Goal: Task Accomplishment & Management: Use online tool/utility

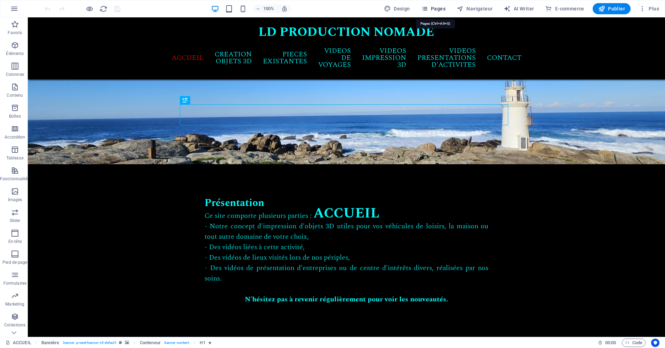
click at [436, 9] on span "Pages" at bounding box center [433, 8] width 24 height 7
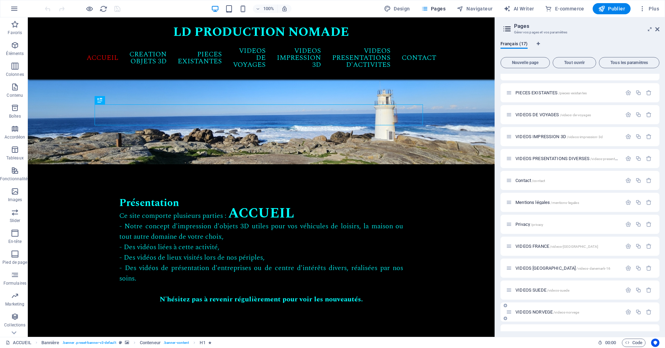
scroll to position [35, 0]
click at [547, 310] on span "VIDEOS NORVEGE /videos-norvege" at bounding box center [548, 311] width 64 height 5
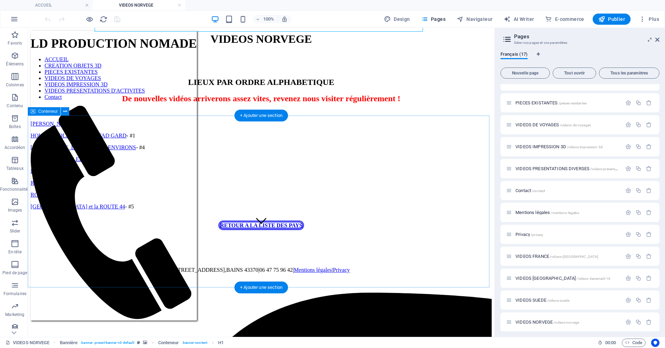
scroll to position [104, 0]
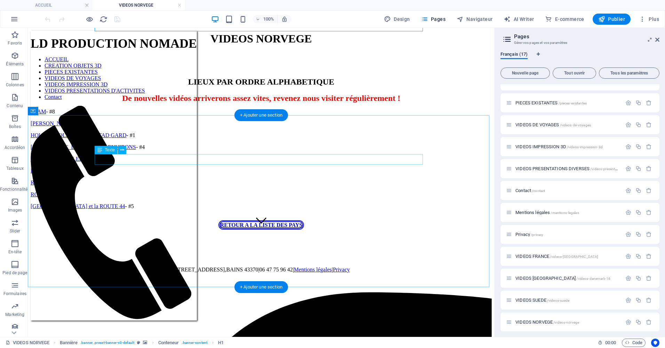
click at [119, 115] on div "FLAM - #8" at bounding box center [261, 112] width 461 height 6
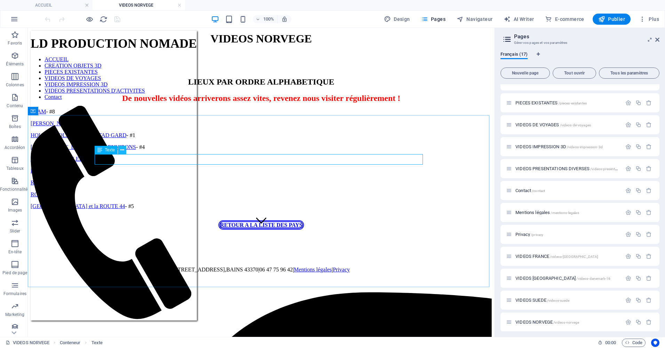
click at [123, 150] on icon at bounding box center [122, 149] width 4 height 7
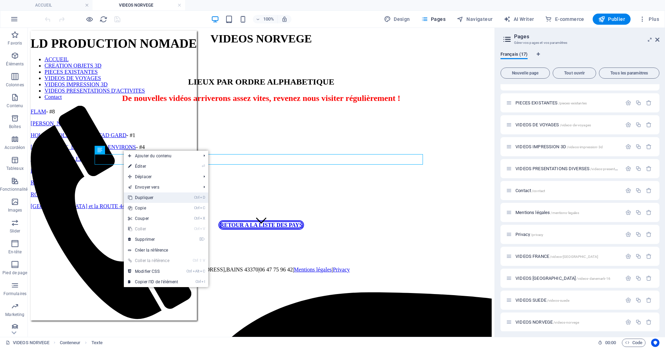
click at [152, 200] on link "Ctrl D Dupliquer" at bounding box center [153, 197] width 58 height 10
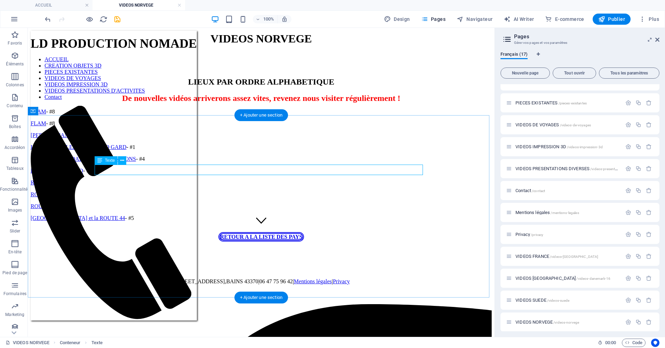
click at [129, 127] on div "FLAM - #8" at bounding box center [261, 123] width 461 height 6
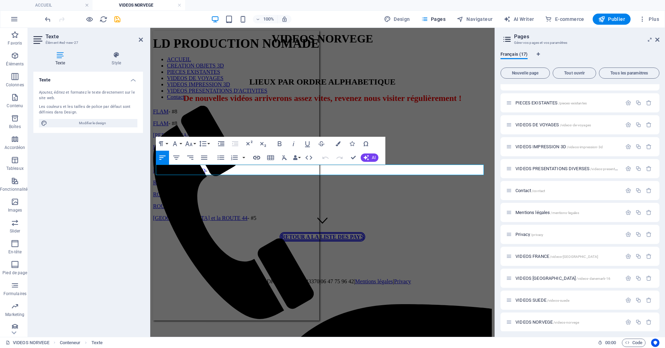
click at [255, 159] on icon "button" at bounding box center [256, 157] width 7 height 3
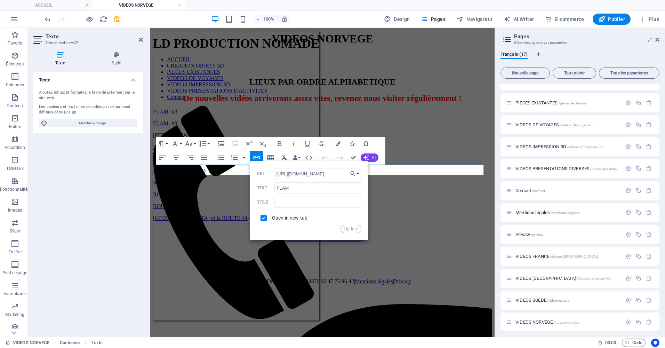
drag, startPoint x: 346, startPoint y: 175, endPoint x: 269, endPoint y: 172, distance: 77.0
click at [269, 172] on div "[URL][DOMAIN_NAME] URL" at bounding box center [309, 173] width 104 height 11
type input "[URL][DOMAIN_NAME]"
click at [301, 186] on input "FLAM" at bounding box center [318, 187] width 87 height 11
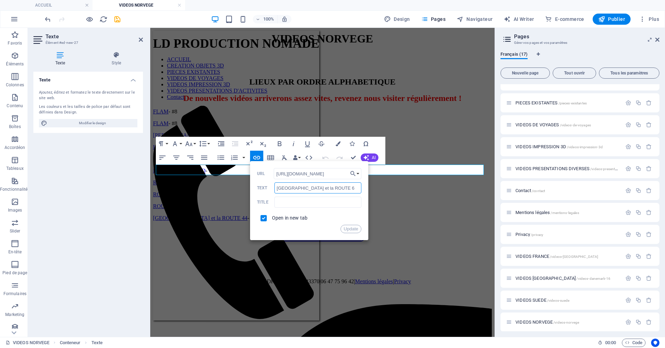
type input "[GEOGRAPHIC_DATA] et la ROUTE 63"
click at [347, 228] on button "Update" at bounding box center [351, 229] width 21 height 8
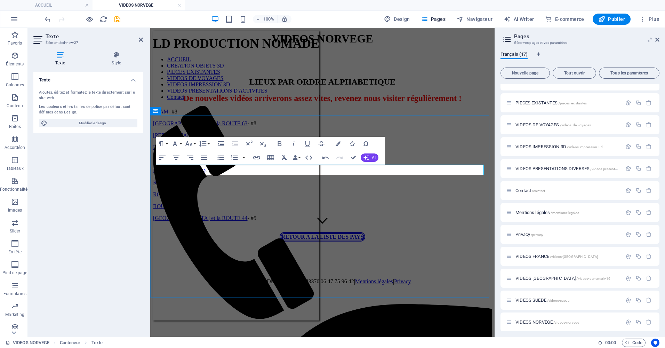
click at [269, 127] on p "[GEOGRAPHIC_DATA] et la ROUTE 63 - #8" at bounding box center [322, 123] width 339 height 6
click at [269, 150] on div "HOLMENKOLLEN et BOGSTAD GARD - #1" at bounding box center [322, 147] width 339 height 6
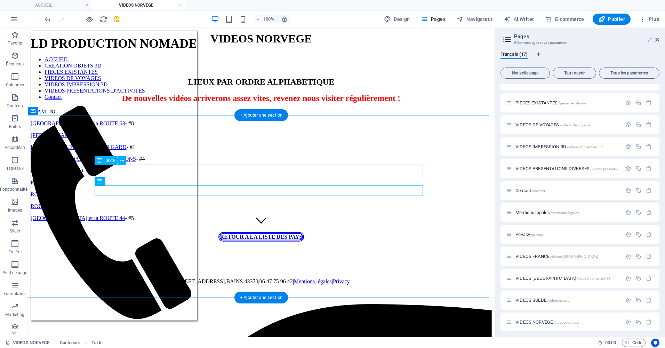
click at [193, 127] on div "[GEOGRAPHIC_DATA] et la ROUTE 63 - #8" at bounding box center [261, 123] width 461 height 6
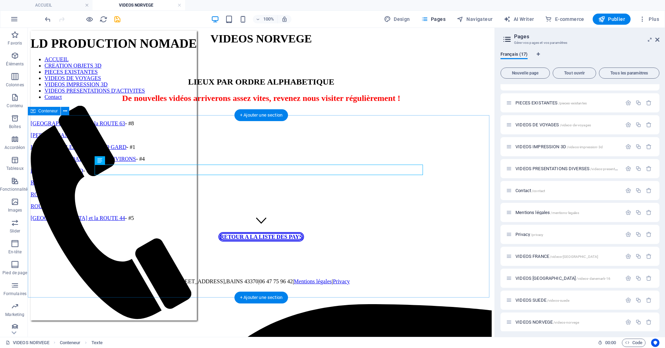
click at [166, 148] on div "FLAM - #8 [GEOGRAPHIC_DATA] et la ROUTE 63 - #8 [GEOGRAPHIC_DATA] - #2 [GEOGRAP…" at bounding box center [261, 165] width 461 height 113
click at [189, 127] on div "[GEOGRAPHIC_DATA] et la ROUTE 63 - #8" at bounding box center [261, 123] width 461 height 6
click at [194, 127] on div "[GEOGRAPHIC_DATA] et la ROUTE 63 - #8" at bounding box center [261, 123] width 461 height 6
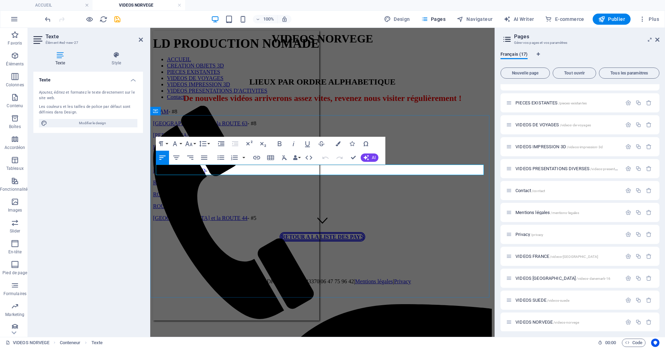
drag, startPoint x: 257, startPoint y: 170, endPoint x: 264, endPoint y: 169, distance: 7.0
click at [264, 127] on p "[GEOGRAPHIC_DATA] et la ROUTE 63 - #8" at bounding box center [322, 123] width 339 height 6
click at [283, 174] on div "RISOR et SONDELED - #3" at bounding box center [322, 171] width 339 height 6
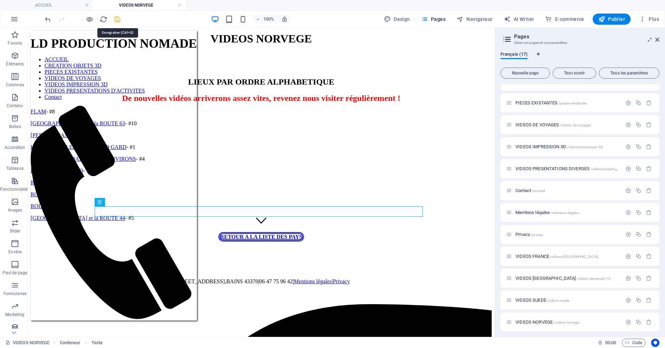
click at [117, 19] on icon "save" at bounding box center [117, 19] width 8 height 8
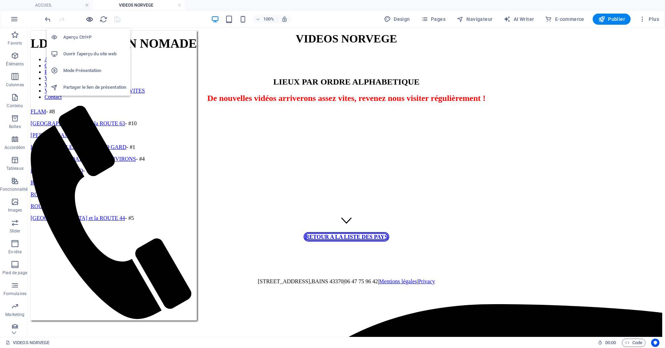
click at [92, 21] on icon "button" at bounding box center [90, 19] width 8 height 8
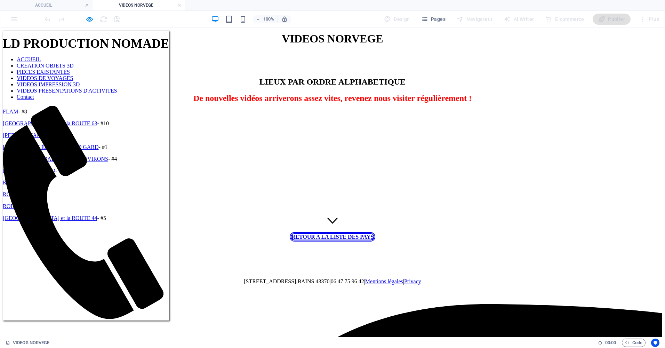
click at [97, 126] on link "[GEOGRAPHIC_DATA] et la ROUTE 63" at bounding box center [50, 123] width 95 height 6
click at [380, 103] on span "De nouvelles vidéos arriverons assez vites, revenez nous visiter régulièrement !" at bounding box center [332, 98] width 278 height 9
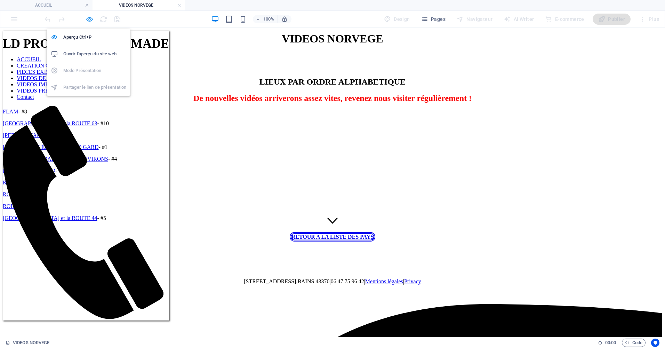
click at [92, 17] on icon "button" at bounding box center [90, 19] width 8 height 8
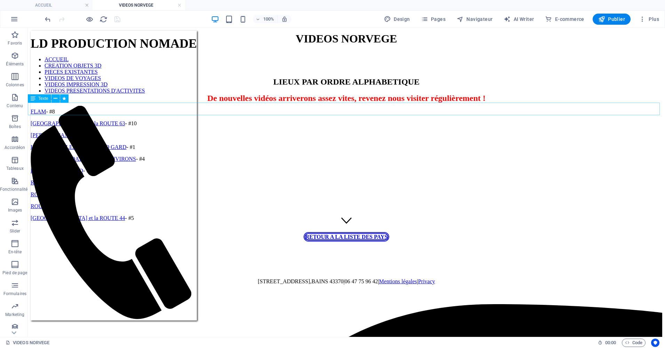
click at [310, 103] on div "De nouvelles vidéos arriverons assez vites, revenez nous visiter régulièrement !" at bounding box center [347, 98] width 632 height 9
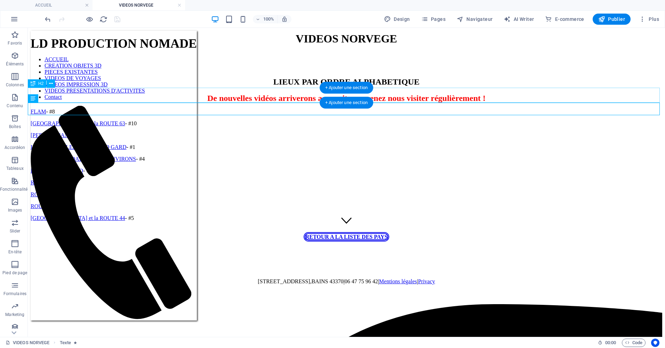
click at [438, 87] on div "LIEUX PAR ORDRE ALPHABETIQUE" at bounding box center [347, 81] width 632 height 9
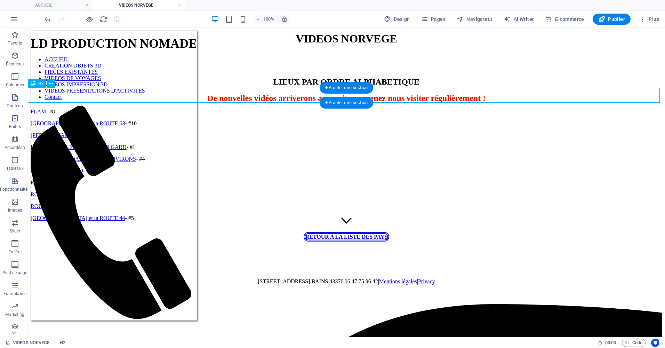
click at [438, 87] on div "LIEUX PAR ORDRE ALPHABETIQUE" at bounding box center [347, 81] width 632 height 9
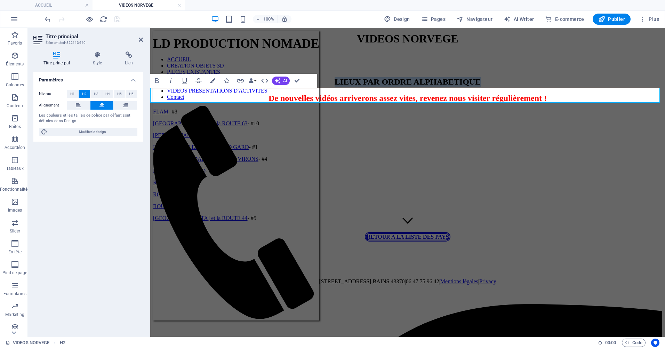
click at [499, 87] on h2 "LIEUX PAR ORDRE ALPHABETIQUE" at bounding box center [407, 81] width 509 height 9
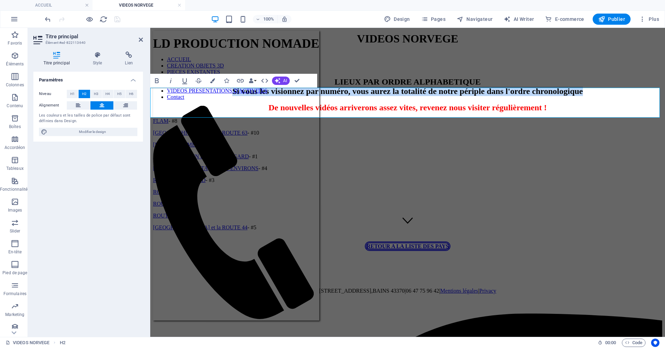
drag, startPoint x: 634, startPoint y: 112, endPoint x: 180, endPoint y: 111, distance: 454.1
click at [180, 96] on h2 "LIEUX PAR ORDRE ALPHABETIQUE ‌Si vous les visionnez par numéro, vous aurez la t…" at bounding box center [407, 86] width 509 height 19
copy h2 "Si vous les visionnez par numéro, vous aurez la totalité de notre périple dans …"
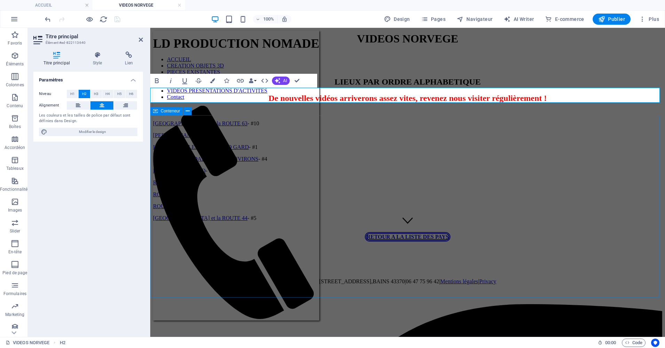
click at [204, 153] on div "FLAM - #8 [GEOGRAPHIC_DATA] et la ROUTE 63 - #10 [GEOGRAPHIC_DATA] - #2 [GEOGRA…" at bounding box center [407, 165] width 509 height 113
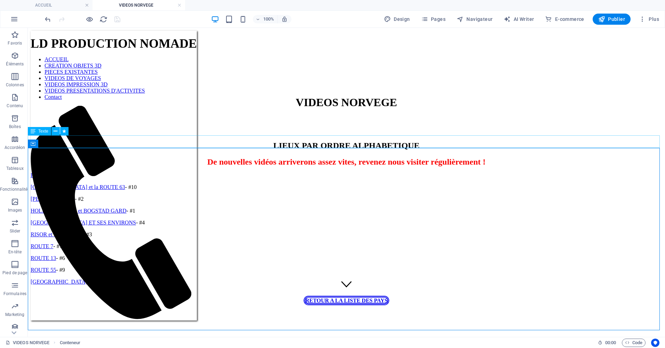
scroll to position [35, 0]
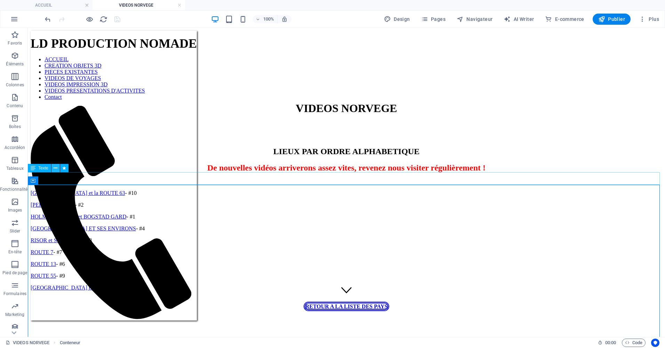
click at [57, 170] on icon at bounding box center [56, 168] width 4 height 7
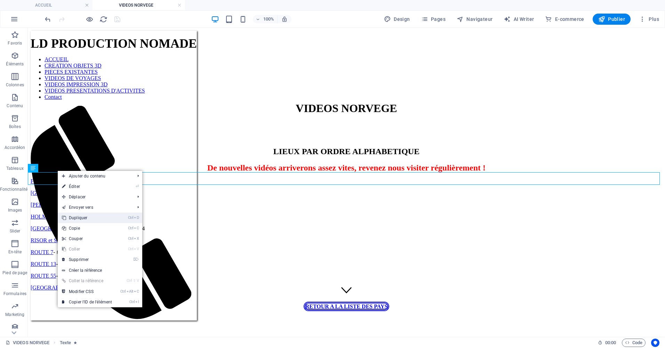
click at [80, 218] on link "Ctrl D Dupliquer" at bounding box center [87, 218] width 58 height 10
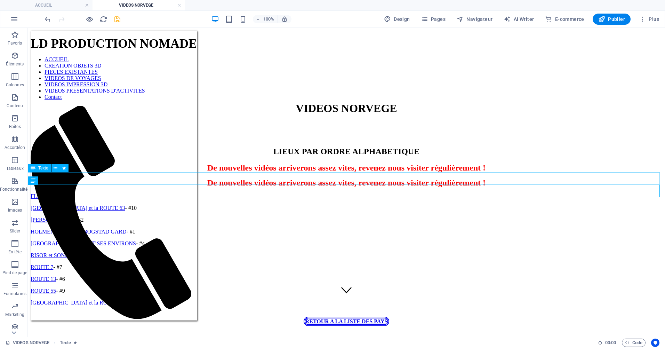
click at [105, 173] on div "De nouvelles vidéos arriverons assez vites, revenez nous visiter régulièrement !" at bounding box center [347, 167] width 632 height 9
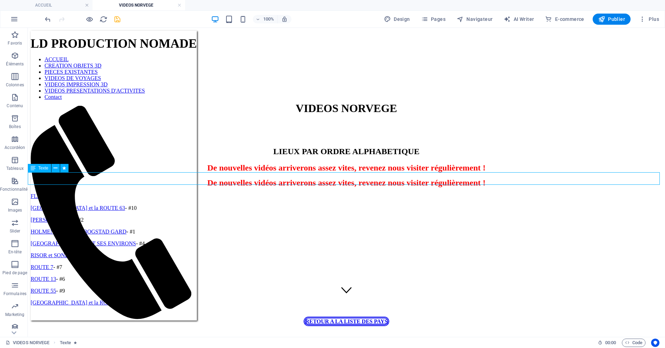
click at [214, 173] on div "De nouvelles vidéos arriverons assez vites, revenez nous visiter régulièrement !" at bounding box center [347, 167] width 632 height 9
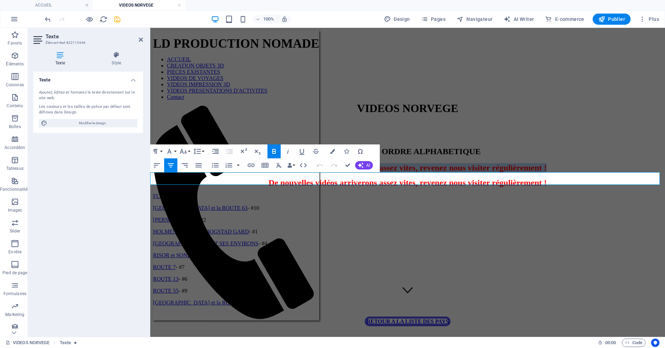
drag, startPoint x: 575, startPoint y: 179, endPoint x: 254, endPoint y: 182, distance: 321.5
click at [254, 173] on p "De nouvelles vidéos arriverons assez vites, revenez nous visiter régulièrement !" at bounding box center [407, 167] width 509 height 9
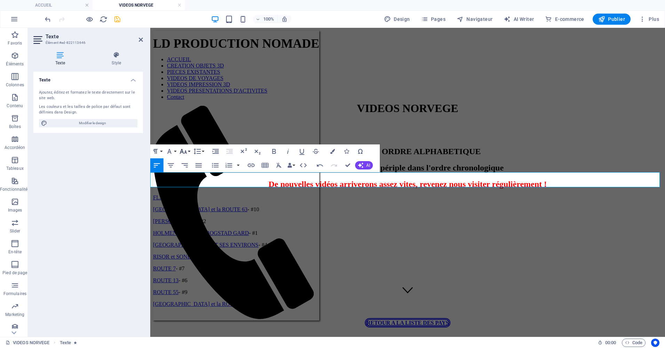
click at [190, 150] on button "Font Size" at bounding box center [184, 151] width 13 height 14
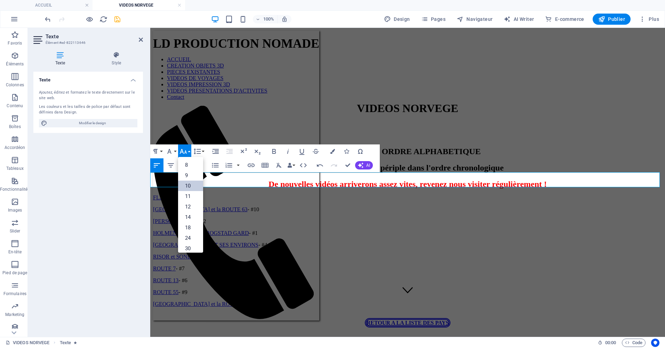
click at [189, 186] on link "10" at bounding box center [190, 186] width 25 height 10
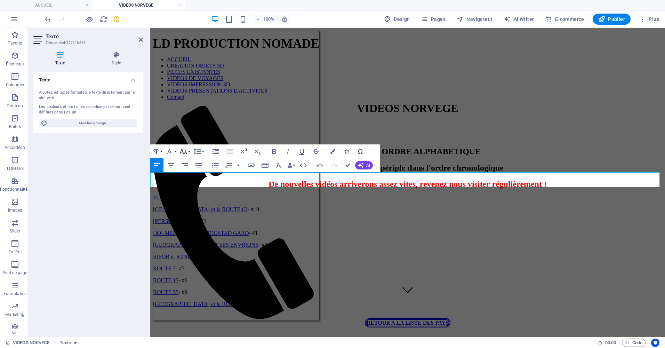
click at [189, 150] on button "Font Size" at bounding box center [184, 151] width 13 height 14
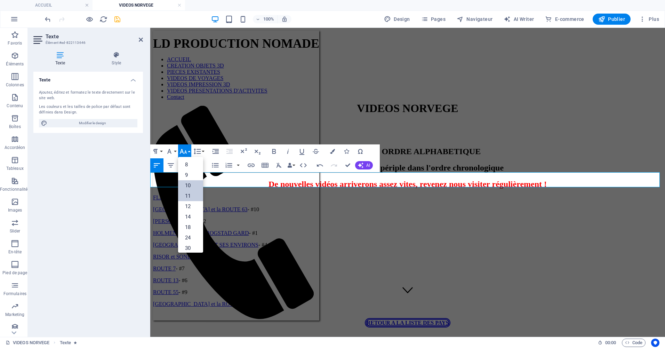
scroll to position [0, 0]
click at [189, 167] on link "8" at bounding box center [190, 165] width 25 height 10
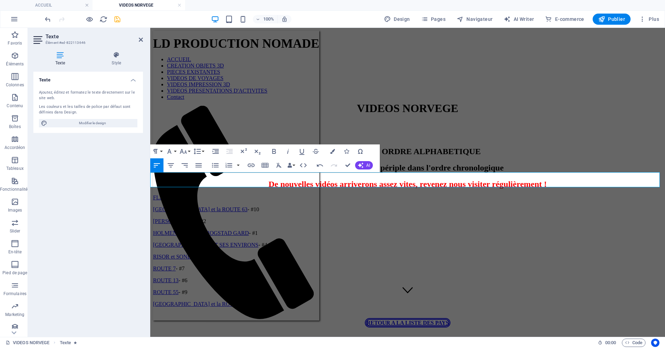
click at [613, 173] on h2 "Si vous les visionnez par numéro, vous aurez la totalité de notre périple dans …" at bounding box center [407, 167] width 509 height 9
drag, startPoint x: 623, startPoint y: 181, endPoint x: 121, endPoint y: 179, distance: 501.7
click at [189, 152] on button "Font Size" at bounding box center [184, 151] width 13 height 14
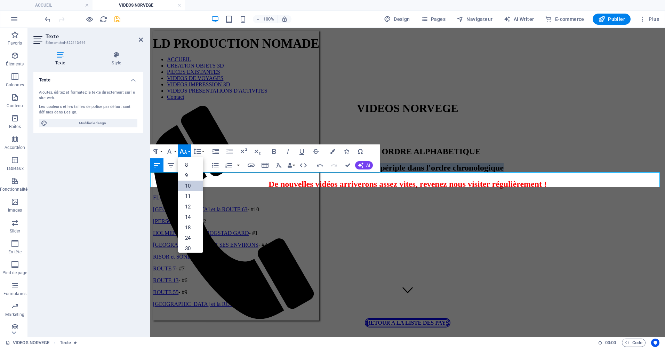
click at [188, 187] on link "10" at bounding box center [190, 186] width 25 height 10
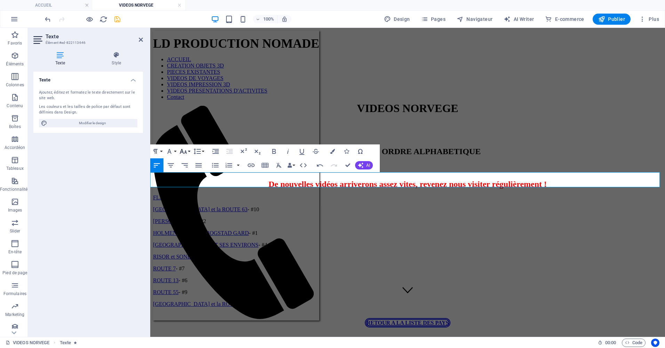
click at [186, 151] on icon "button" at bounding box center [183, 151] width 8 height 8
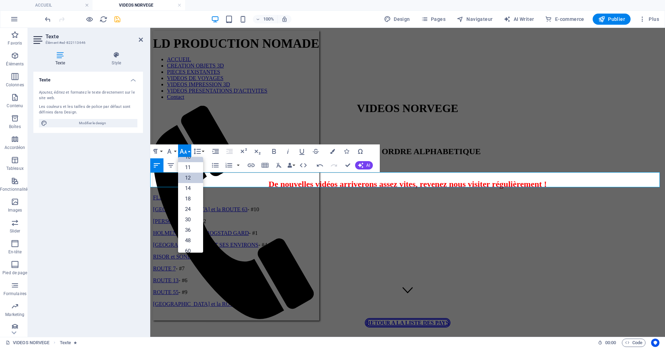
click at [190, 180] on link "12" at bounding box center [190, 178] width 25 height 10
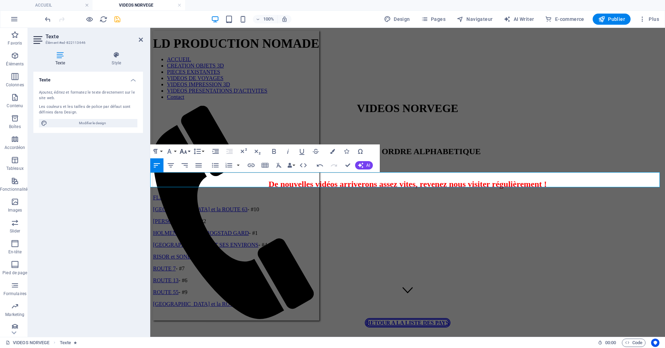
click at [188, 154] on button "Font Size" at bounding box center [184, 151] width 13 height 14
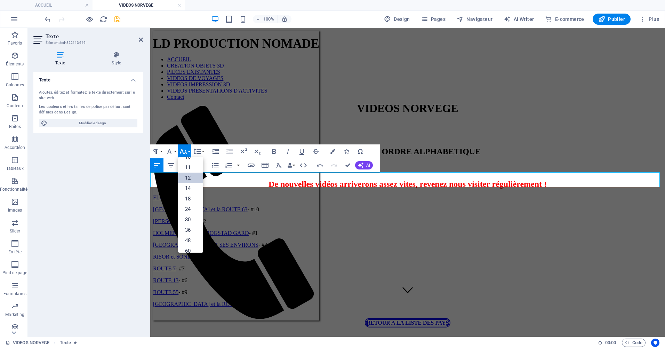
scroll to position [50, 0]
click at [190, 177] on link "18" at bounding box center [190, 178] width 25 height 10
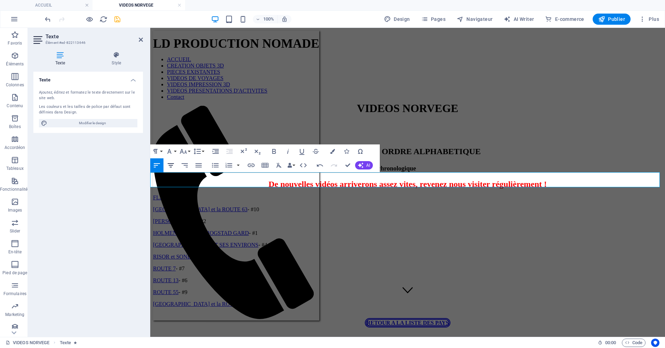
click at [171, 166] on icon "button" at bounding box center [171, 165] width 8 height 8
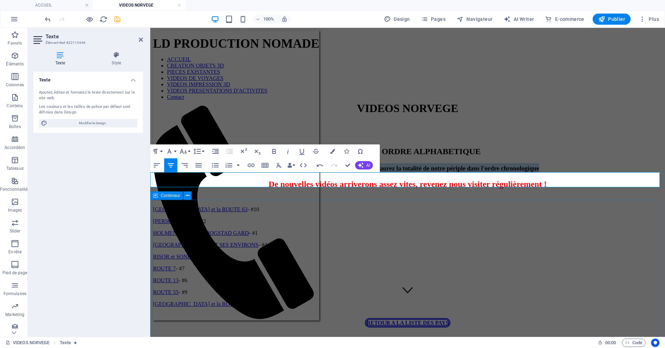
click at [431, 225] on div "FLAM - #8 [GEOGRAPHIC_DATA] et la ROUTE 63 - #10 [GEOGRAPHIC_DATA] - #2 [GEOGRA…" at bounding box center [407, 250] width 509 height 113
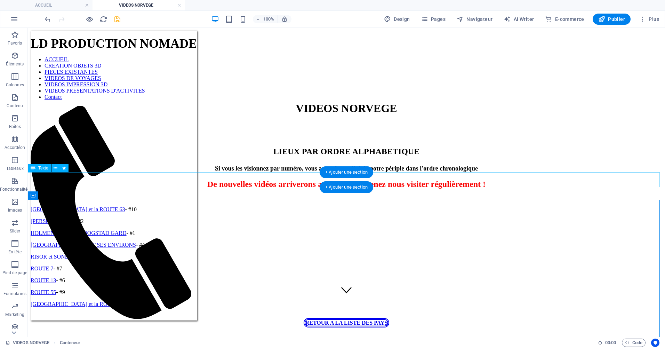
click at [227, 173] on div "Si vous les visionnez par numéro, vous aurez la totalité de notre périple dans …" at bounding box center [347, 167] width 632 height 9
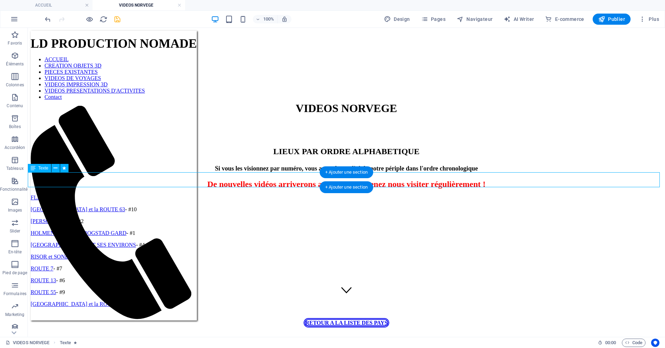
click at [208, 173] on div "Si vous les visionnez par numéro, vous aurez la totalité de notre périple dans …" at bounding box center [347, 167] width 632 height 9
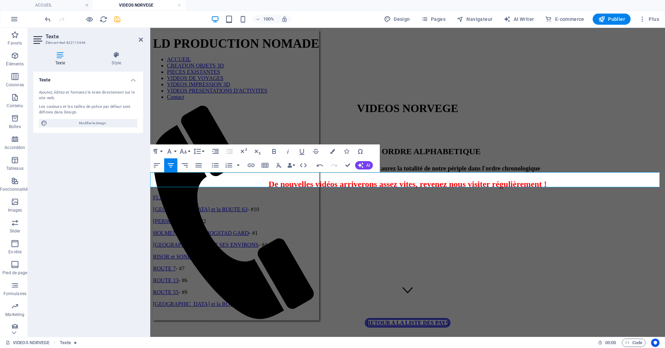
click at [550, 173] on h2 "(Si vous les visionnez par numéro, vous aurez la totalité de notre périple dans…" at bounding box center [407, 167] width 509 height 9
click at [568, 229] on div "FLAM - #8 [GEOGRAPHIC_DATA] et la ROUTE 63 - #10 [GEOGRAPHIC_DATA] - #2 [GEOGRA…" at bounding box center [407, 250] width 509 height 113
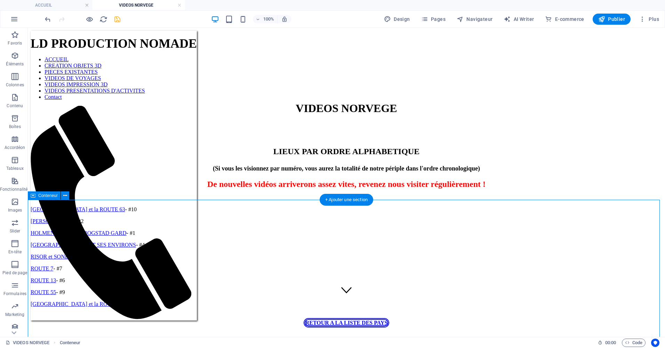
click at [258, 213] on div "FLAM - #8 [GEOGRAPHIC_DATA] et la ROUTE 63 - #10 [GEOGRAPHIC_DATA] - #2 [GEOGRA…" at bounding box center [347, 250] width 632 height 113
click at [126, 219] on div "FLAM - #8 [GEOGRAPHIC_DATA] et la ROUTE 63 - #10 [GEOGRAPHIC_DATA] - #2 [GEOGRA…" at bounding box center [347, 250] width 632 height 113
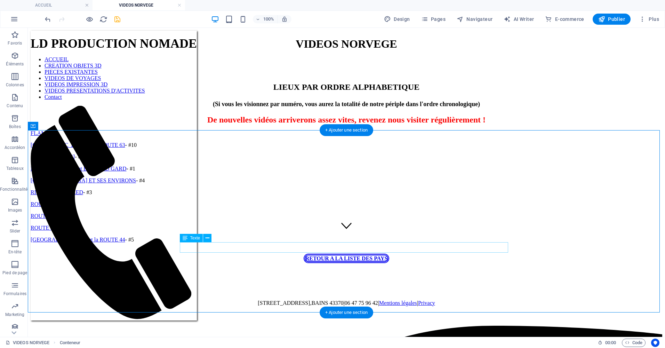
scroll to position [104, 0]
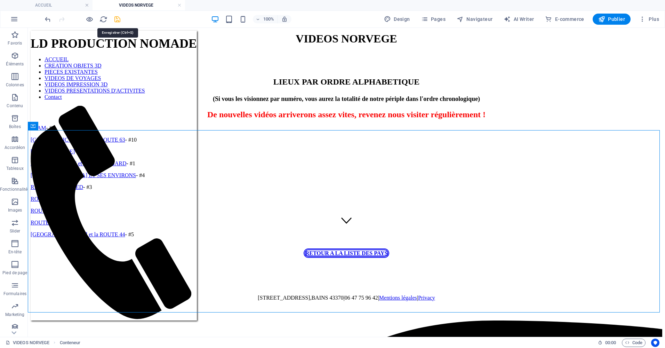
click at [118, 19] on icon "save" at bounding box center [117, 19] width 8 height 8
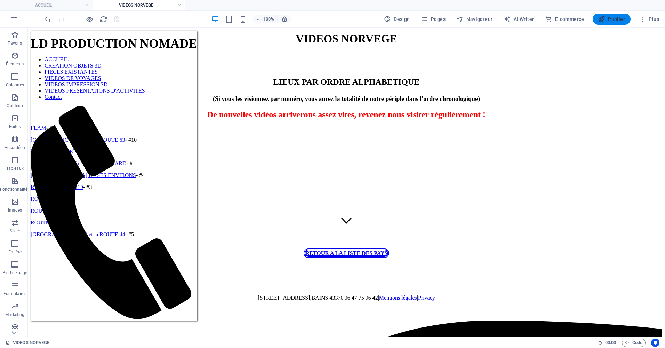
click at [613, 18] on span "Publier" at bounding box center [611, 19] width 27 height 7
